Goal: Check status

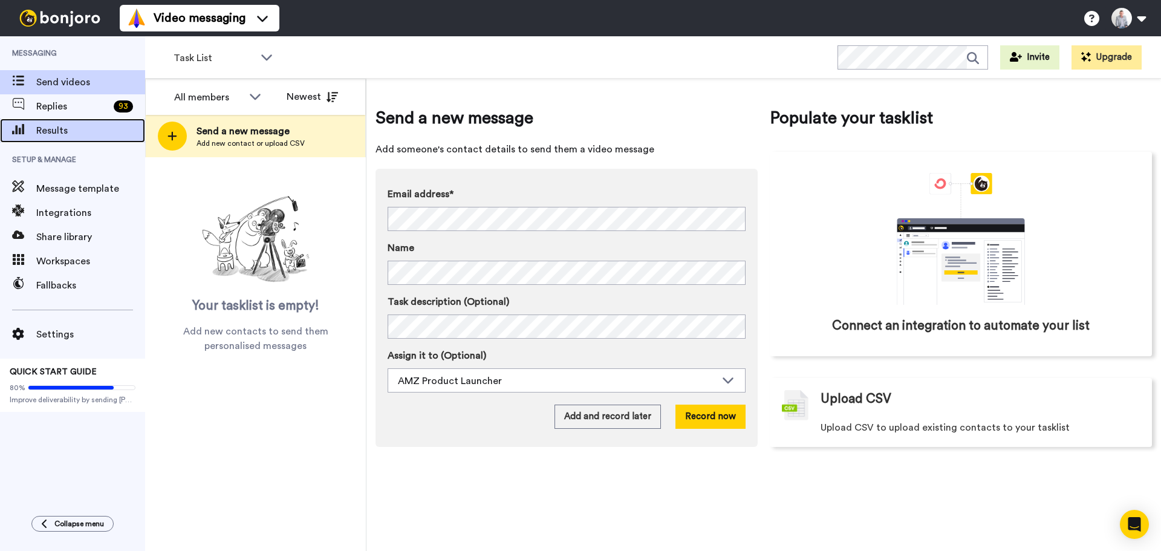
click at [60, 131] on span "Results" at bounding box center [90, 130] width 109 height 15
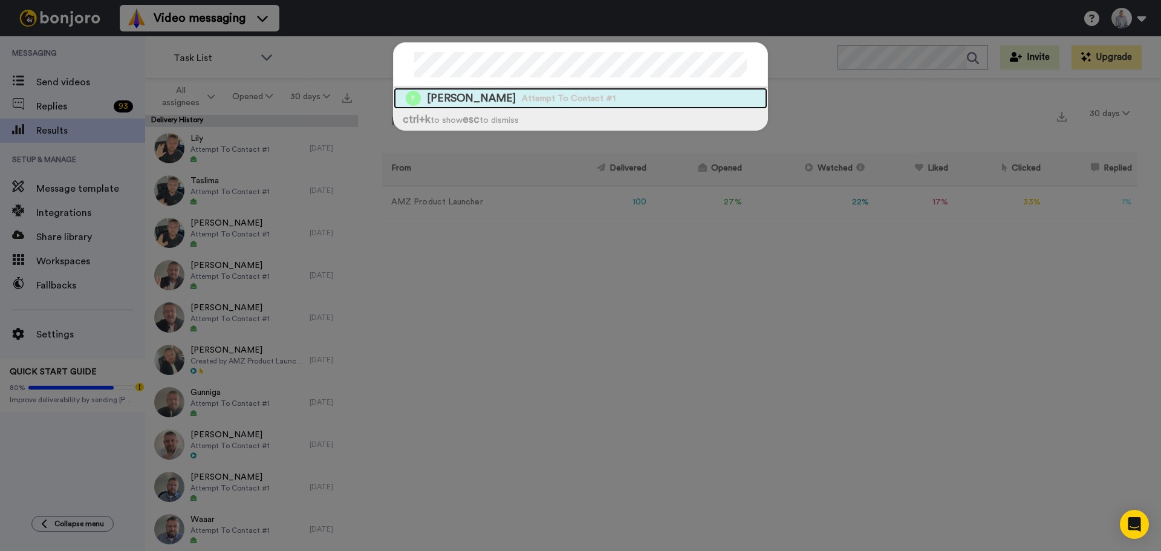
click at [555, 96] on div "Frances Attempt To Contact #1" at bounding box center [581, 98] width 374 height 21
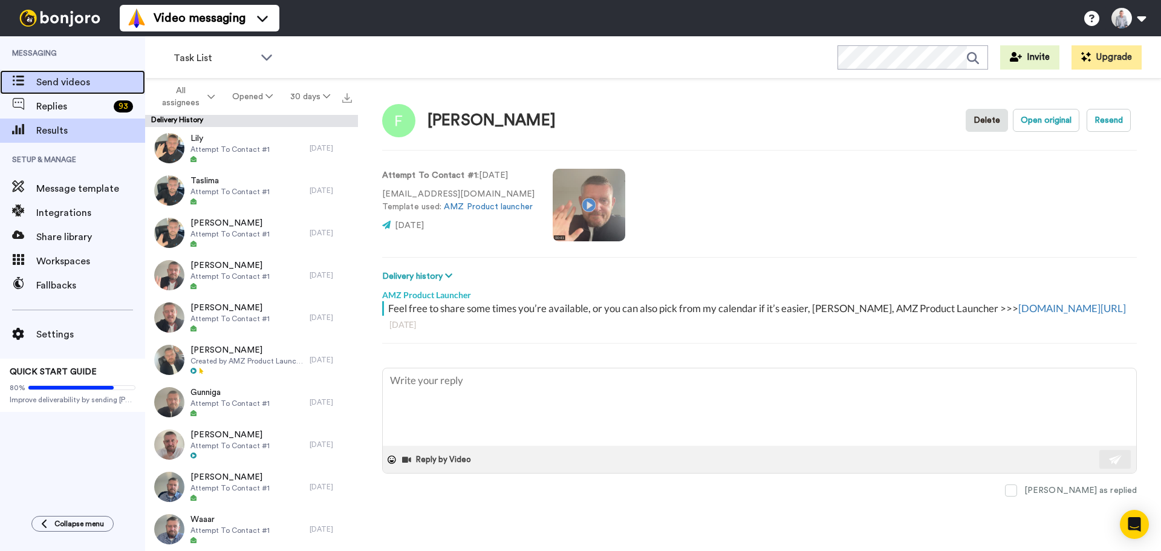
click at [60, 90] on div "Send videos" at bounding box center [72, 82] width 145 height 24
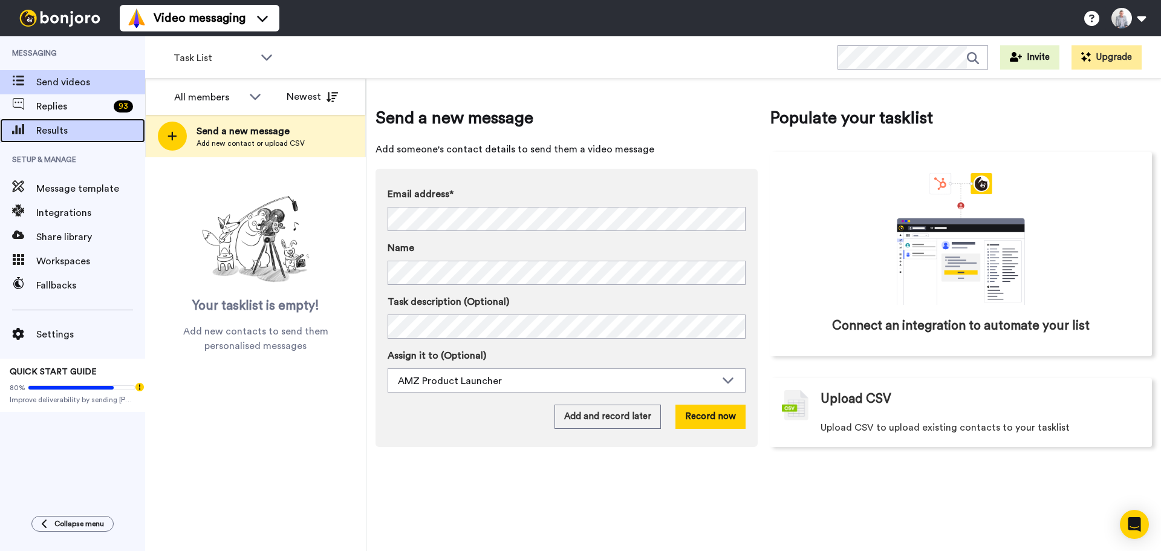
click at [71, 134] on span "Results" at bounding box center [90, 130] width 109 height 15
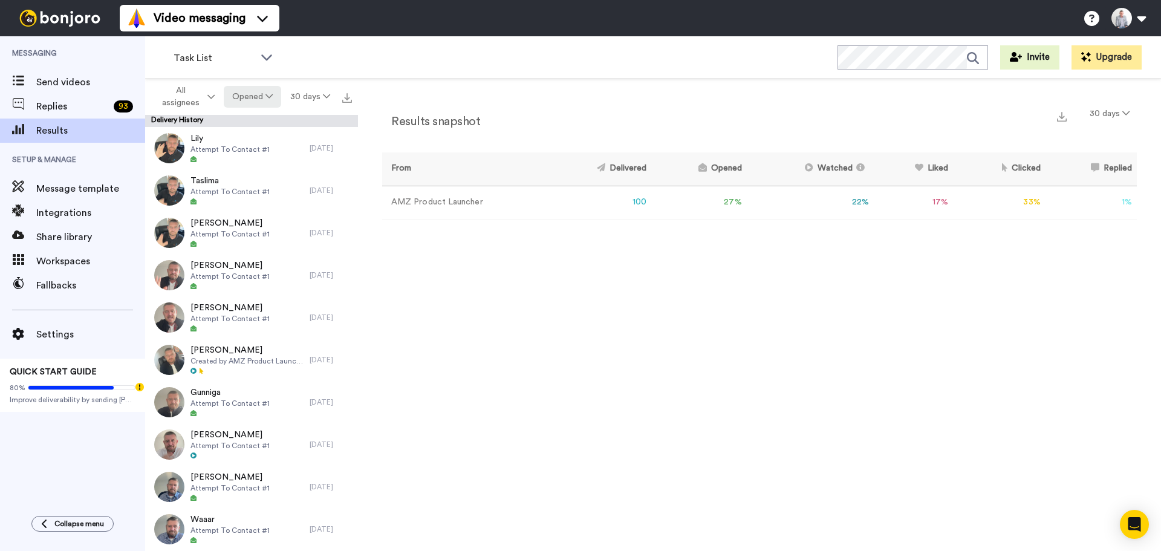
click at [266, 104] on button "Opened" at bounding box center [253, 97] width 58 height 22
click at [258, 126] on div "Delivered" at bounding box center [254, 121] width 56 height 13
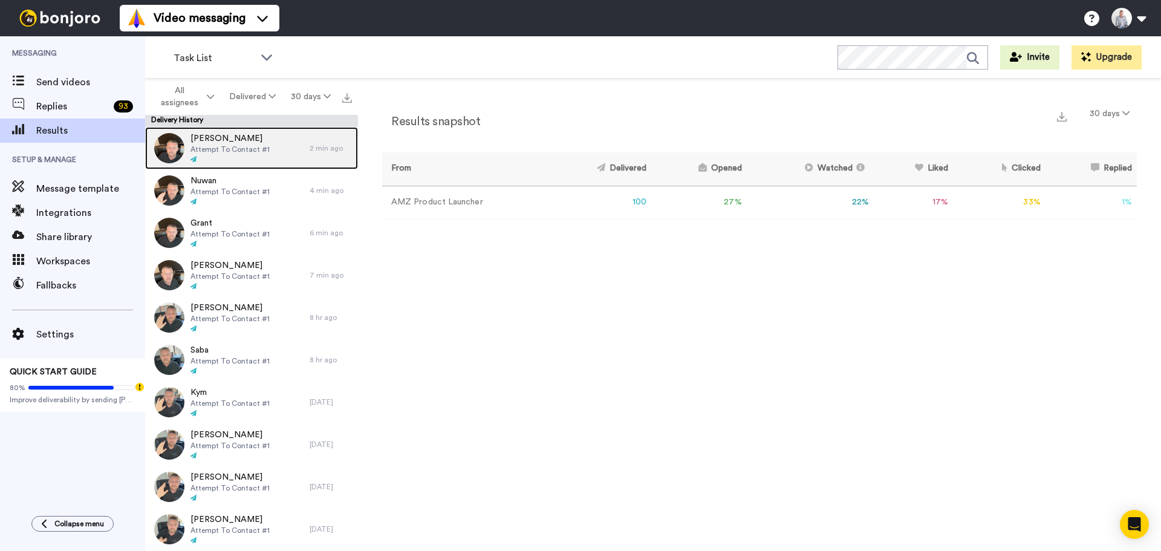
click at [226, 169] on div "[PERSON_NAME] Attempt To Contact #1" at bounding box center [227, 148] width 165 height 42
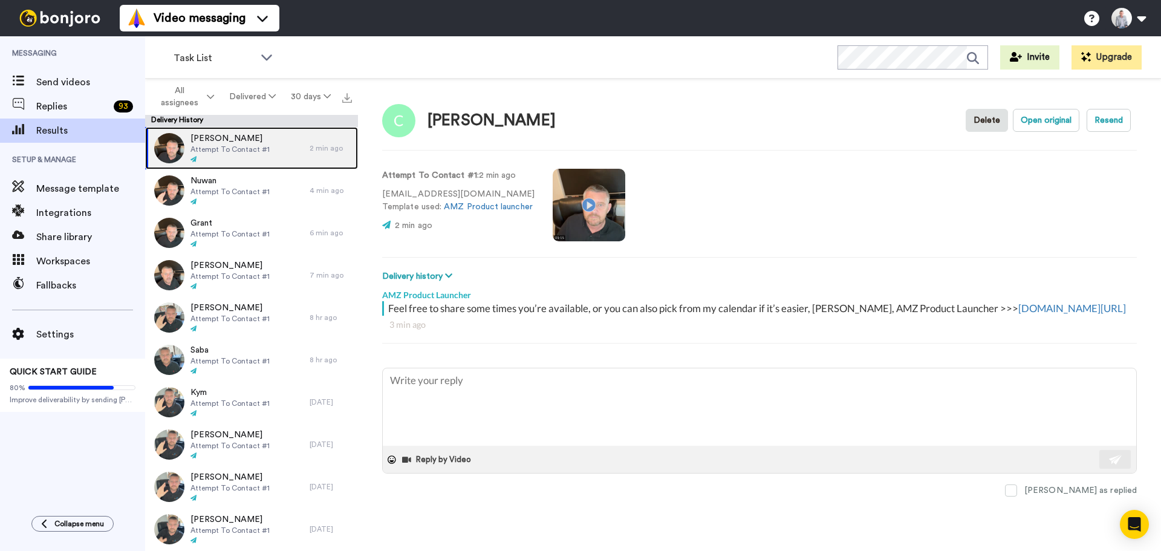
click at [251, 136] on span "[PERSON_NAME]" at bounding box center [230, 138] width 79 height 12
type textarea "x"
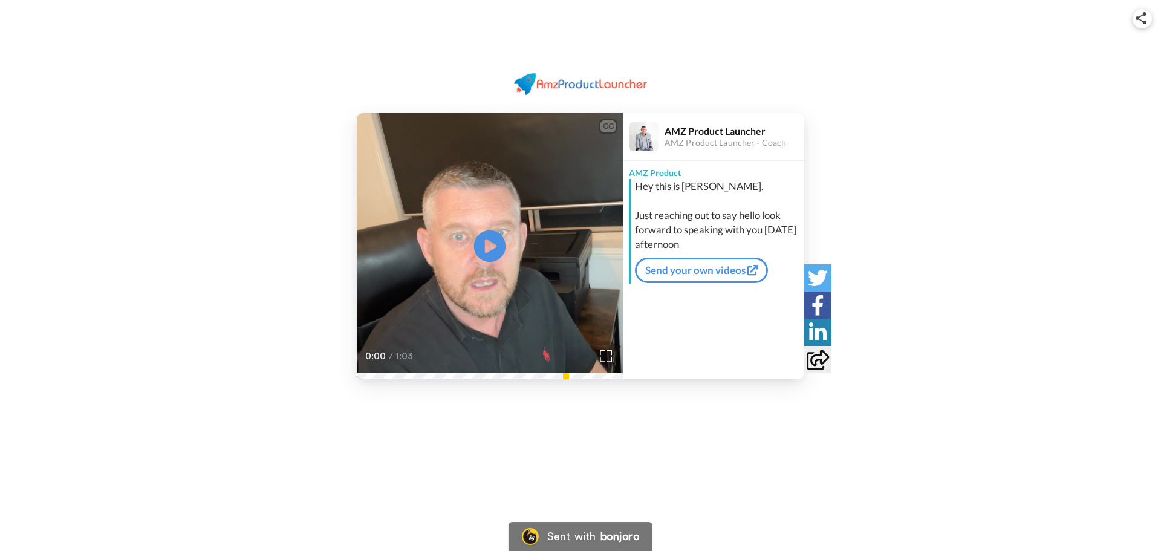
click at [494, 243] on icon at bounding box center [490, 246] width 32 height 32
